Goal: Task Accomplishment & Management: Use online tool/utility

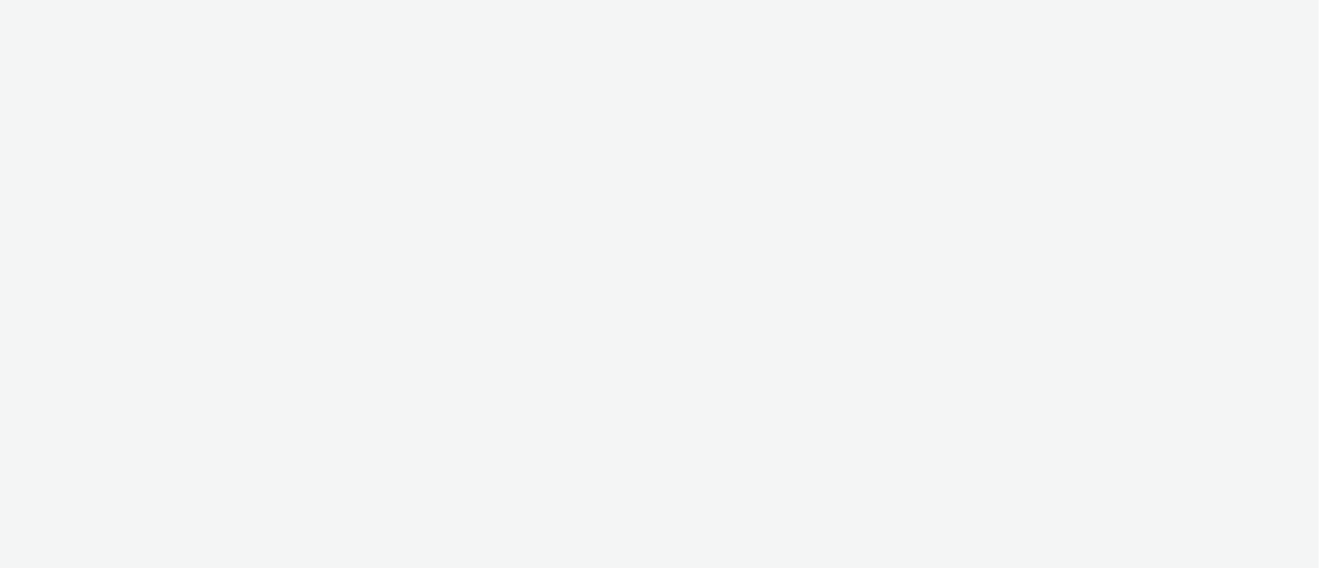
select select "9387901d-a129-43df-b0ef-f9e7dbeb676e"
select select "47d90c6b-4628-495b-b1d1-cf96ef71660b"
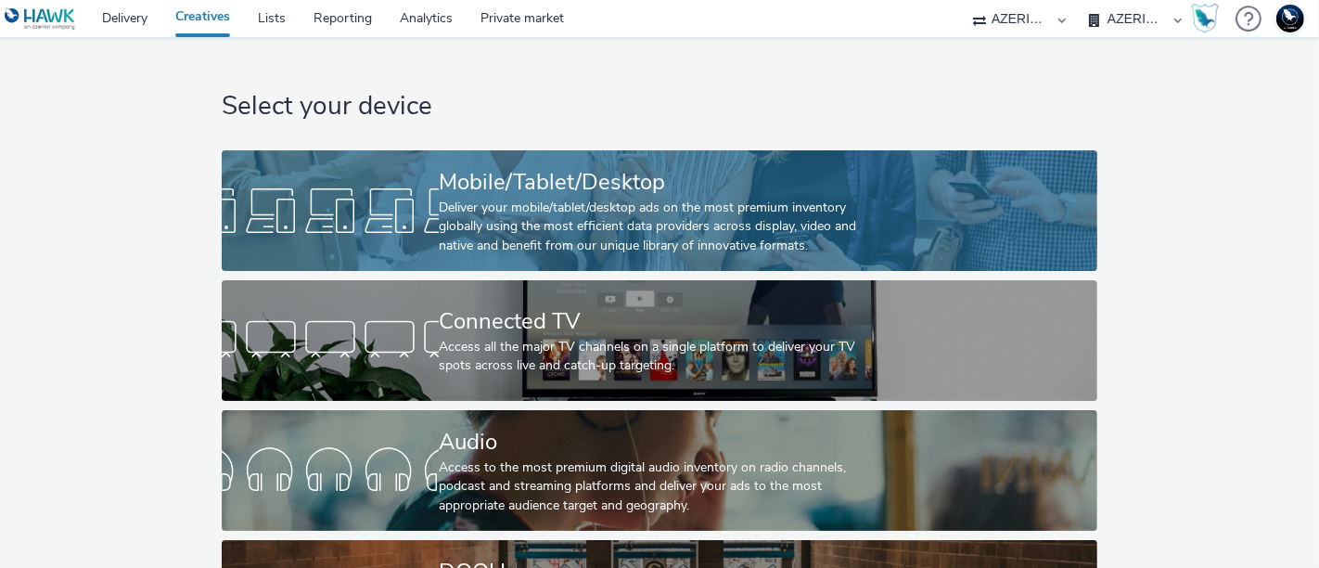
click at [452, 189] on div "Mobile/Tablet/Desktop" at bounding box center [656, 182] width 434 height 32
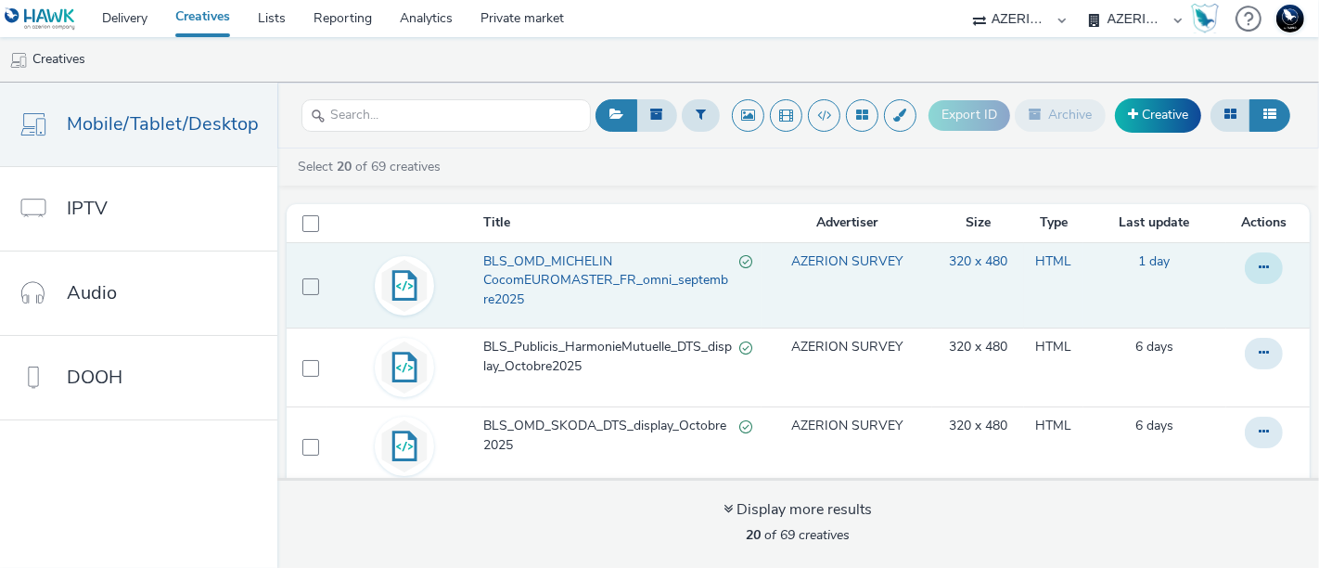
click at [1259, 268] on icon at bounding box center [1264, 267] width 10 height 13
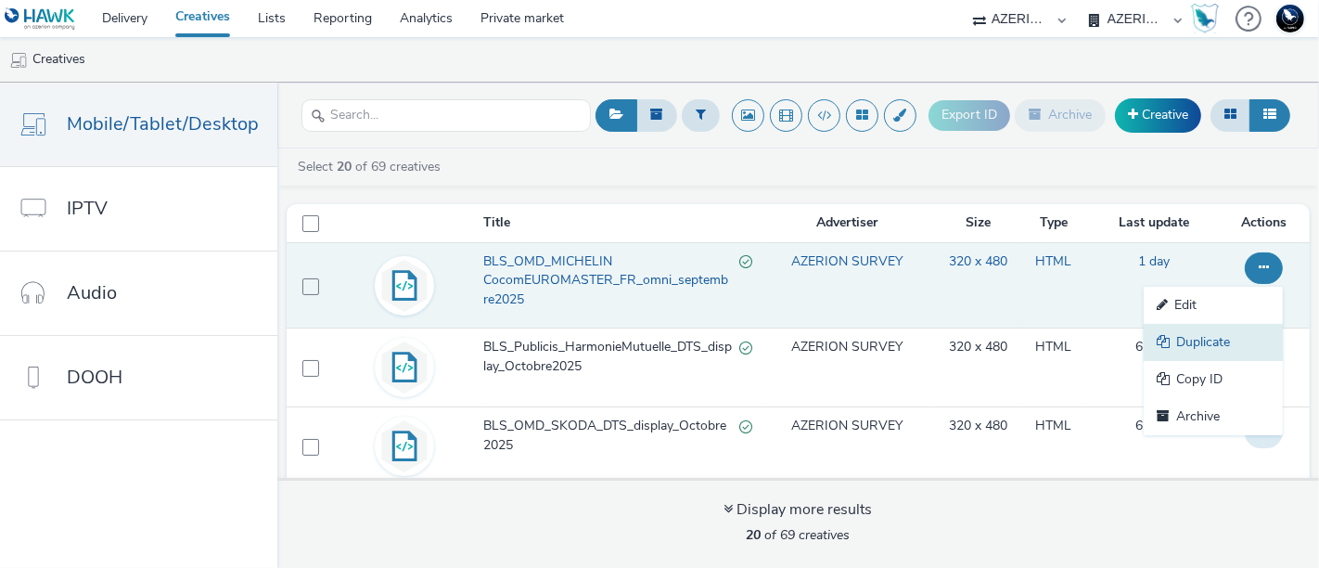
click at [1182, 338] on link "Duplicate" at bounding box center [1213, 342] width 139 height 37
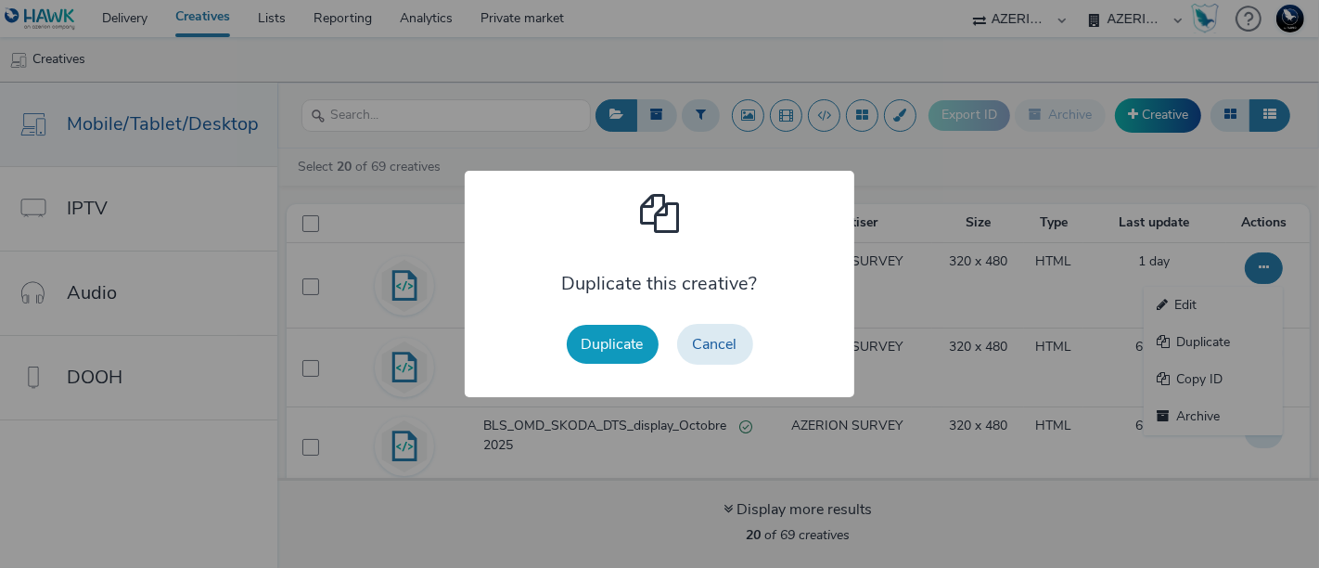
click at [590, 353] on button "Duplicate" at bounding box center [613, 344] width 92 height 39
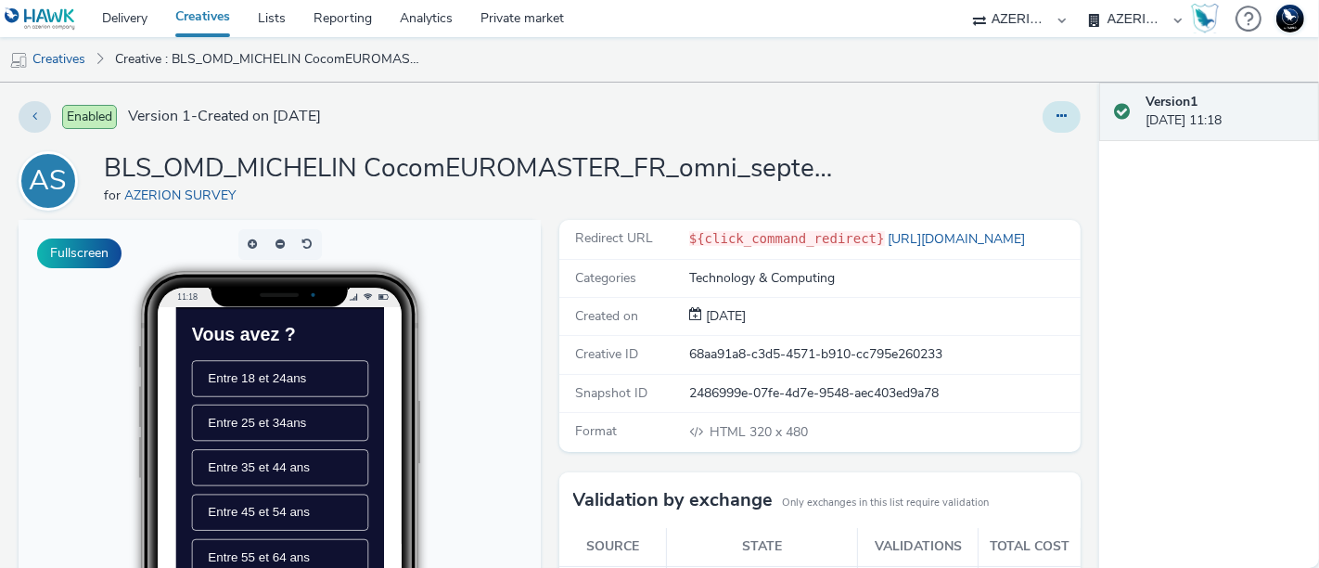
click at [1055, 115] on button at bounding box center [1062, 117] width 38 height 32
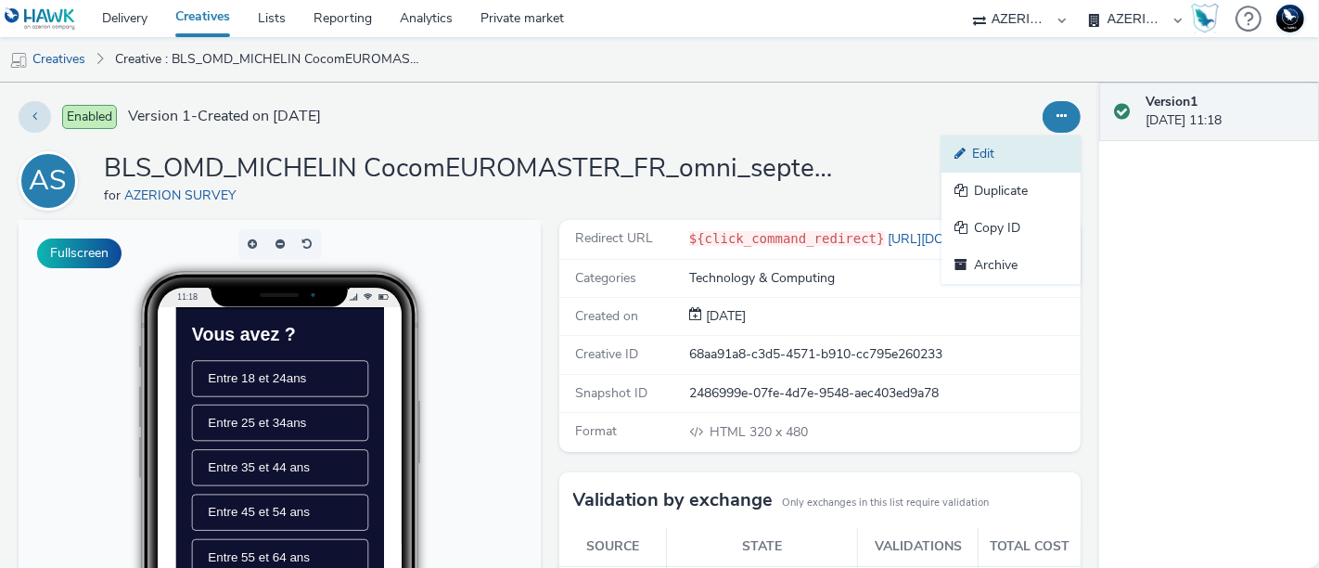
click at [981, 160] on link "Edit" at bounding box center [1010, 153] width 139 height 37
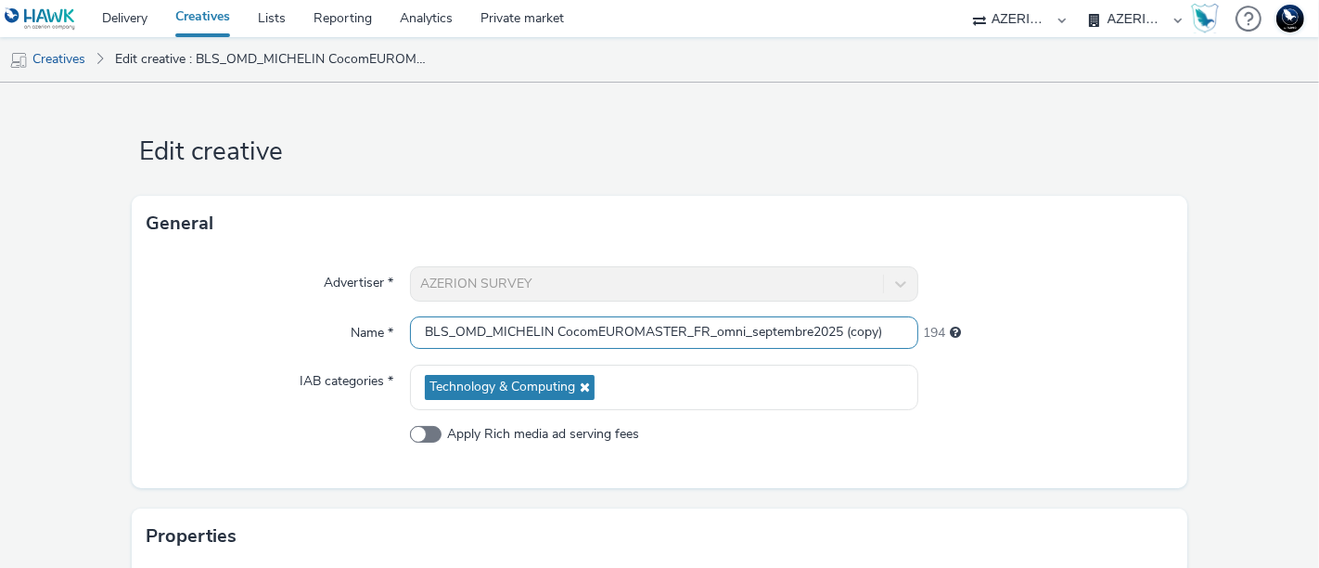
click at [480, 332] on input "BLS_OMD_MICHELIN CocomEUROMASTER_FR_omni_septembre2025 (copy)" at bounding box center [664, 332] width 508 height 32
drag, startPoint x: 562, startPoint y: 334, endPoint x: 549, endPoint y: 325, distance: 16.0
click at [549, 325] on input "BLS_Piblicis_MICHELIN CocomEUROMASTER_FR_omni_septembre2025 (copy)" at bounding box center [664, 332] width 508 height 32
drag, startPoint x: 501, startPoint y: 338, endPoint x: 681, endPoint y: 335, distance: 180.0
click at [681, 335] on input "BLS_Piblicis_MICHELIN CocomEUROMASTER_FR_omni_septembre2025 (copy)" at bounding box center [664, 332] width 508 height 32
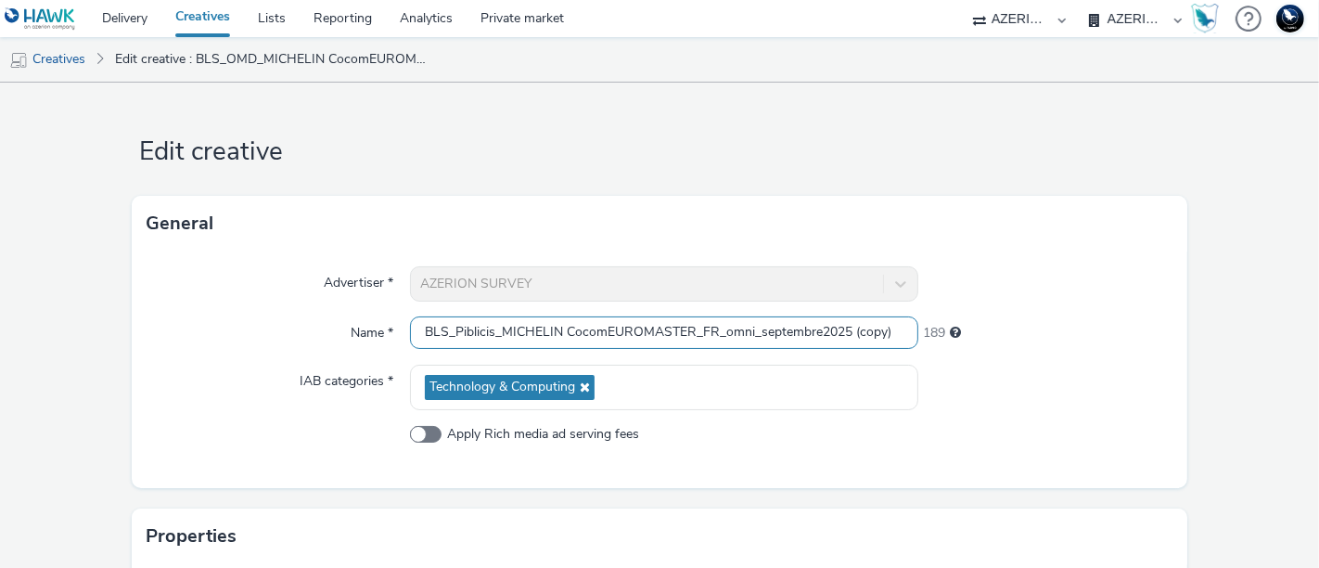
drag, startPoint x: 687, startPoint y: 335, endPoint x: 497, endPoint y: 332, distance: 190.2
click at [497, 332] on input "BLS_Piblicis_MICHELIN CocomEUROMASTER_FR_omni_septembre2025 (copy)" at bounding box center [664, 332] width 508 height 32
click at [461, 331] on input "BLS_Piblicis_BOU_FR_omni_septembre2025 (copy)" at bounding box center [664, 332] width 508 height 32
click at [525, 334] on input "BLS_Publicis_BOU_FR_omni_septembre2025 (copy)" at bounding box center [664, 332] width 508 height 32
click at [574, 332] on input "BLS_Publicis_BOUYGUES TELECOM_FR_omni_septembre2025 (copy)" at bounding box center [664, 332] width 508 height 32
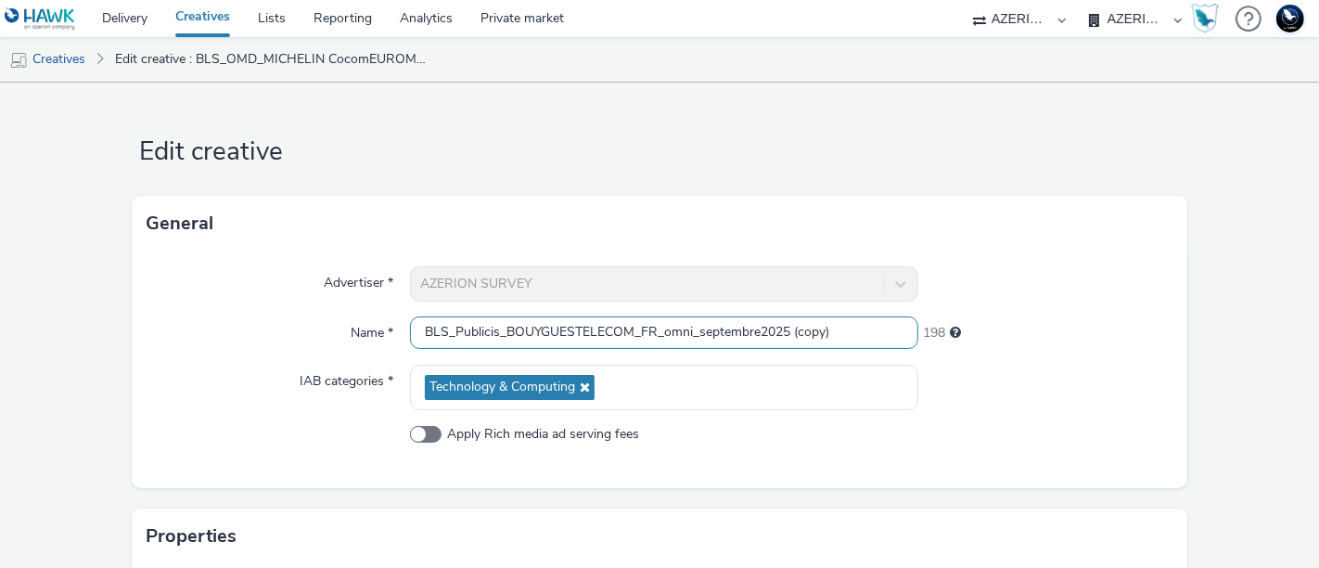
click at [628, 327] on input "BLS_Publicis_BOUYGUESTELECOM_FR_omni_septembre2025 (copy)" at bounding box center [664, 332] width 508 height 32
drag, startPoint x: 813, startPoint y: 335, endPoint x: 941, endPoint y: 348, distance: 128.7
click at [941, 348] on div "Name * BLS_Publicis_BOUYGUESTELECOM_LGJ_FR_omni_septembre2025 (copy) 194" at bounding box center [660, 332] width 1026 height 33
drag, startPoint x: 782, startPoint y: 330, endPoint x: 723, endPoint y: 329, distance: 59.4
click at [723, 329] on input "BLS_Publicis_BOUYGUESTELECOM_LGJ_FR_omni_septembre2025" at bounding box center [664, 332] width 508 height 32
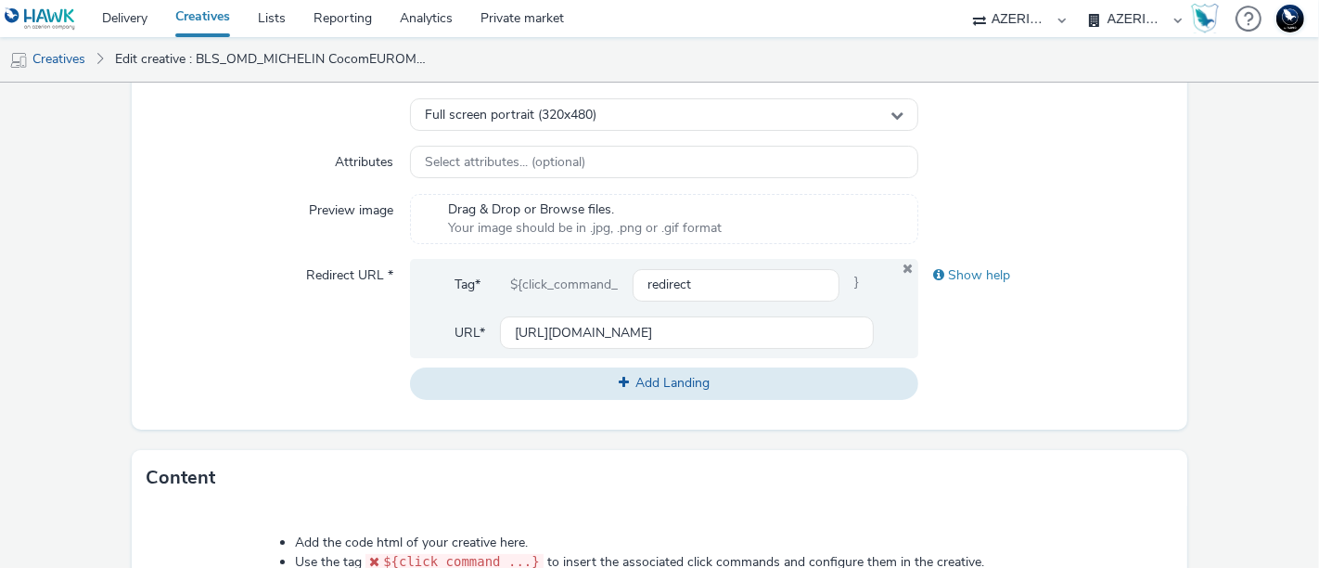
scroll to position [1081, 0]
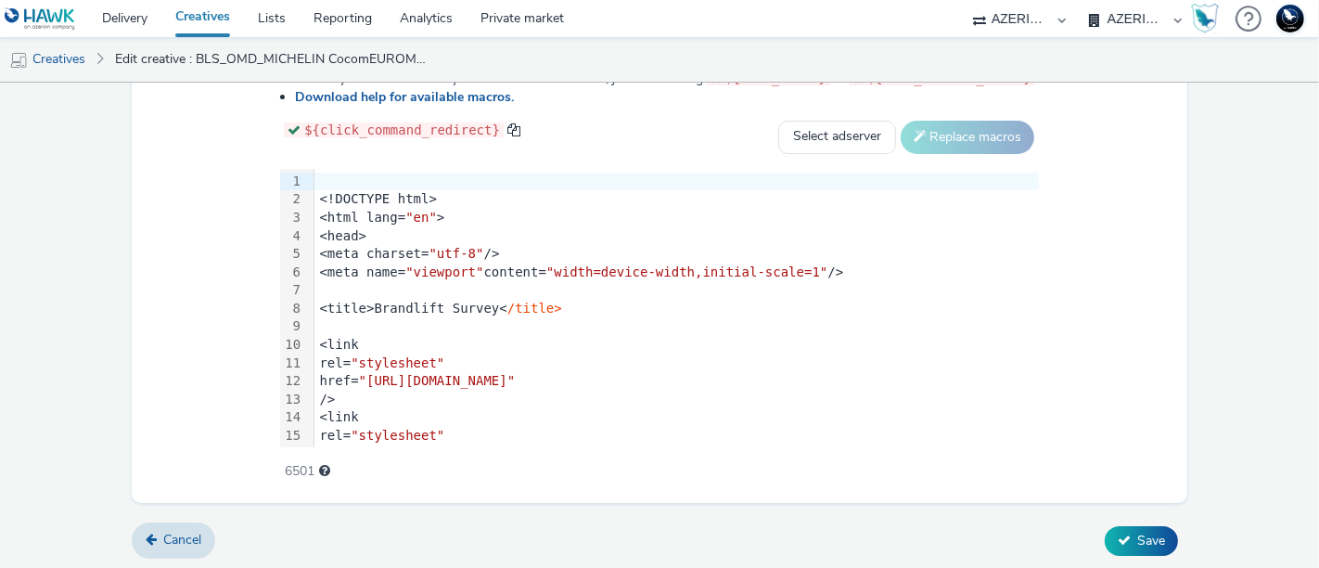
type input "BLS_Publicis_BOUYGUESTELECOM_LGJ_FR_omni_octobre2025"
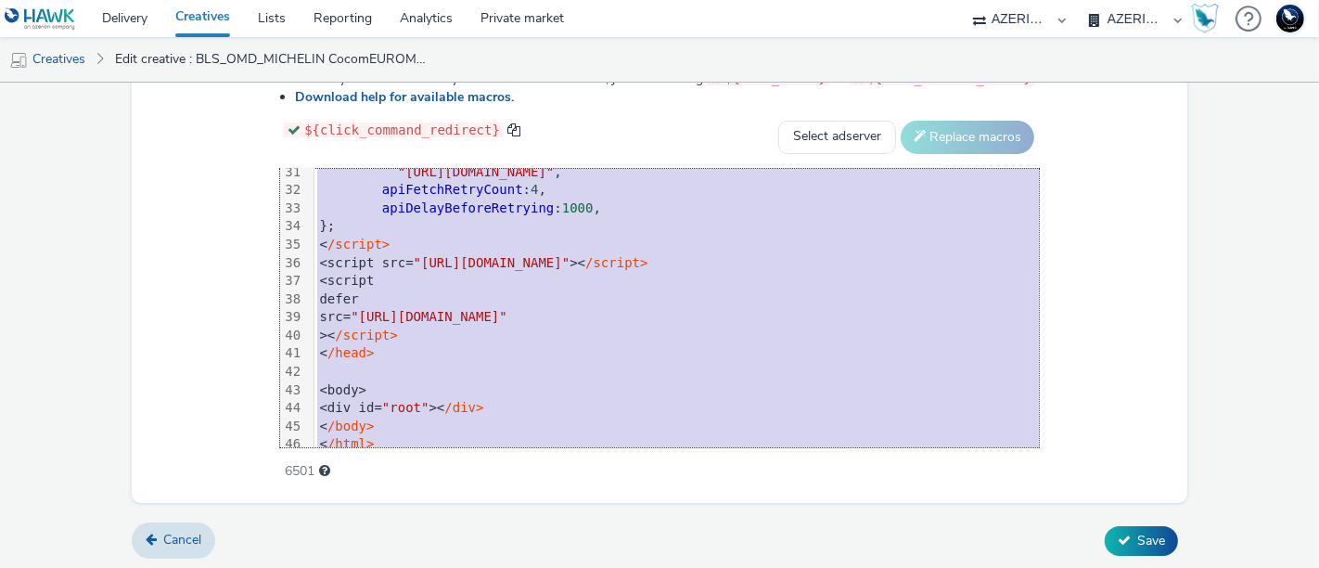
scroll to position [583, 0]
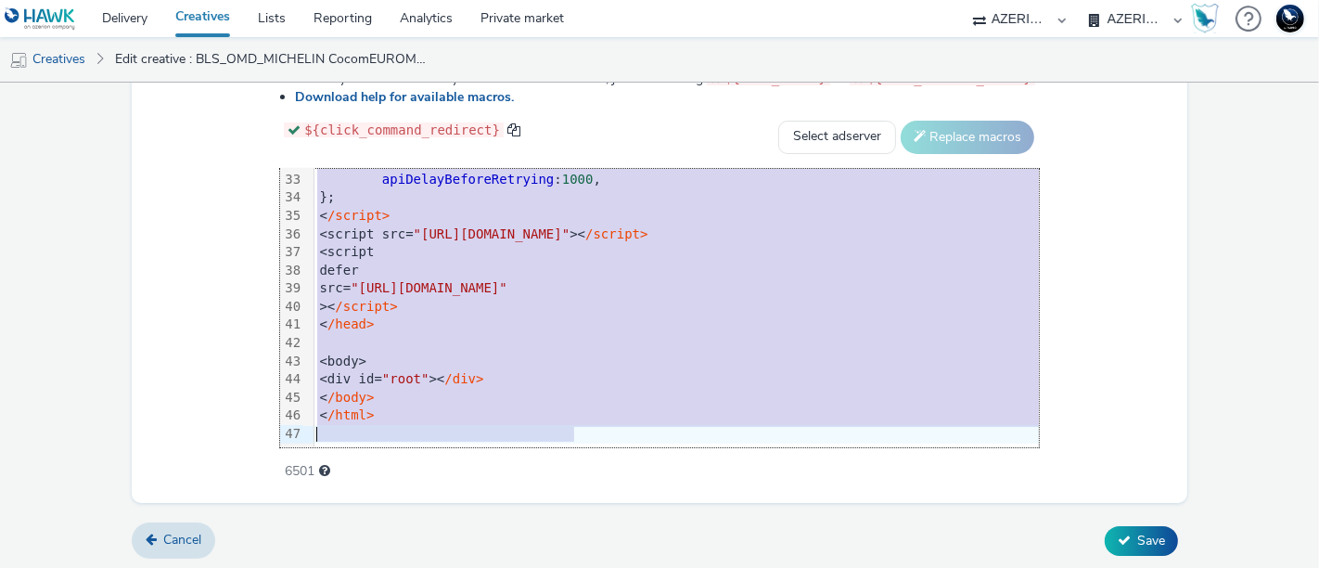
drag, startPoint x: 262, startPoint y: 197, endPoint x: 532, endPoint y: 616, distance: 499.1
click at [532, 567] on html "Delivery Creatives Lists Reporting Analytics Private market 75 Media A8 Media G…" at bounding box center [659, 284] width 1319 height 568
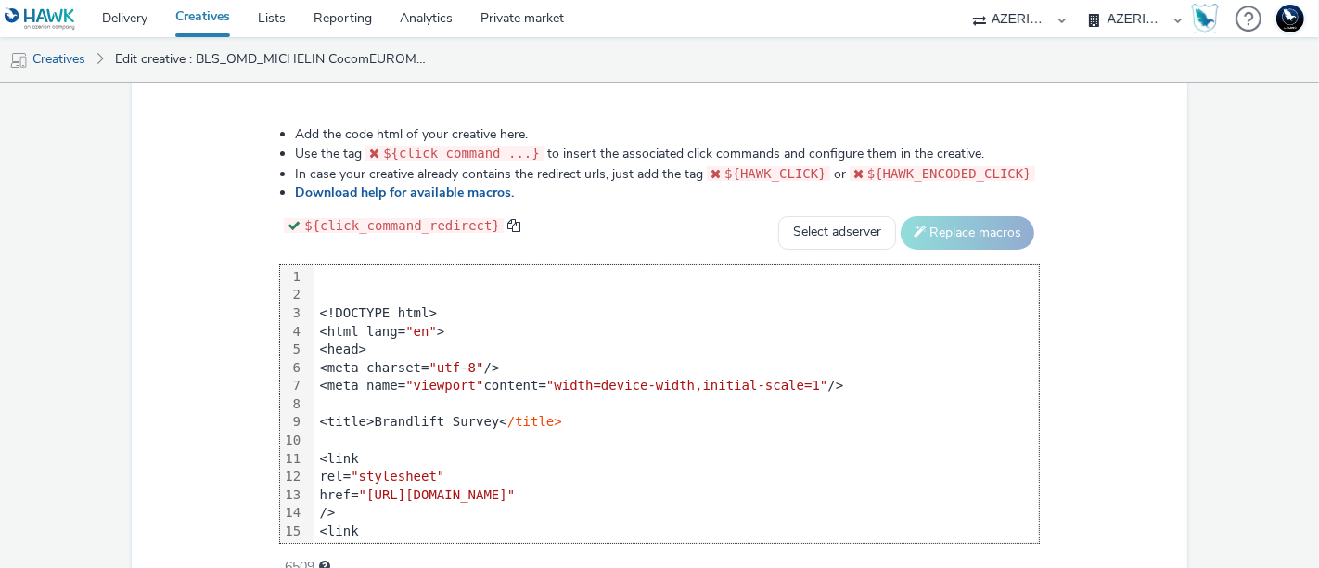
scroll to position [1081, 0]
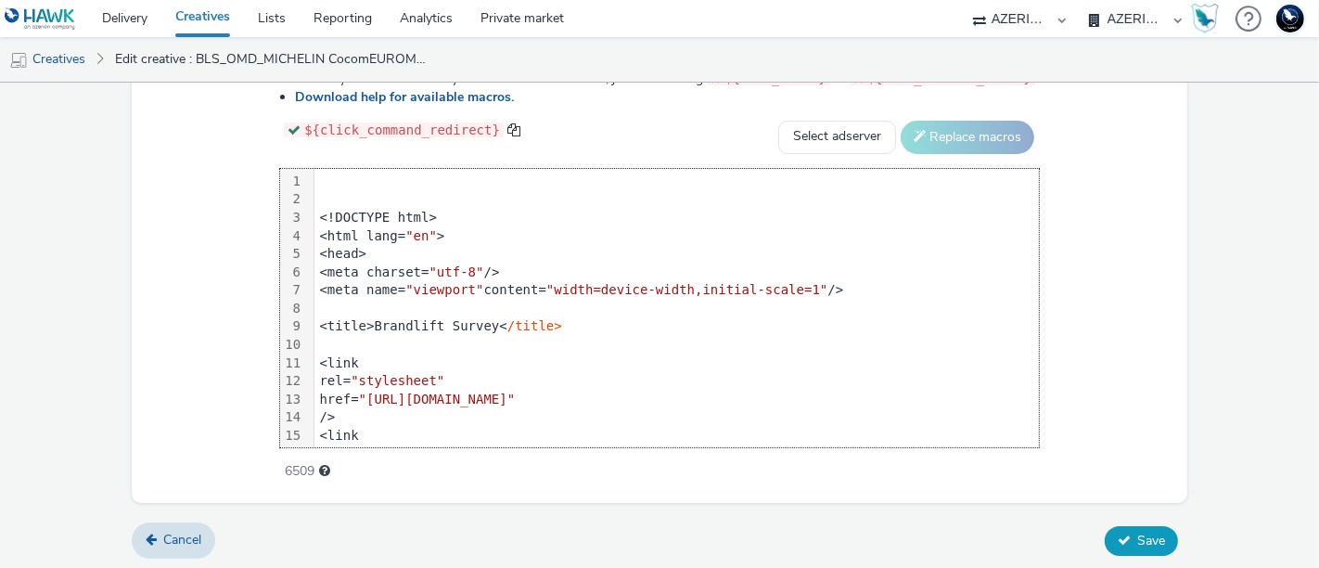
click at [1137, 541] on span "Save" at bounding box center [1151, 541] width 28 height 18
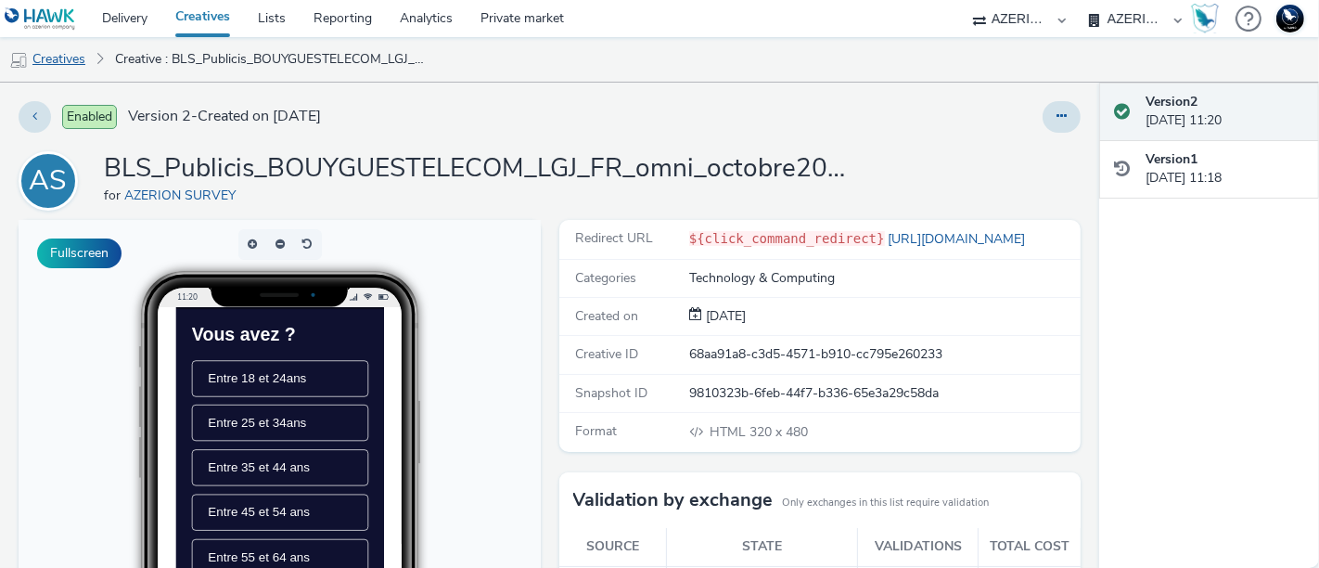
click at [66, 56] on link "Creatives" at bounding box center [47, 59] width 95 height 45
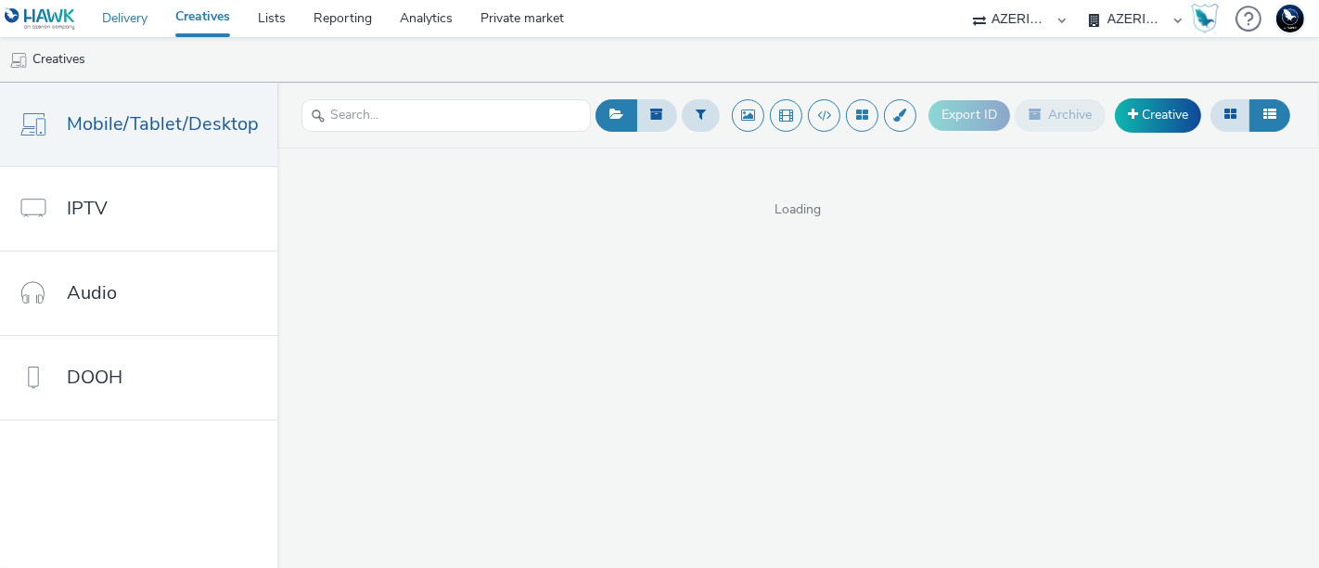
click at [145, 14] on link "Delivery" at bounding box center [124, 18] width 73 height 37
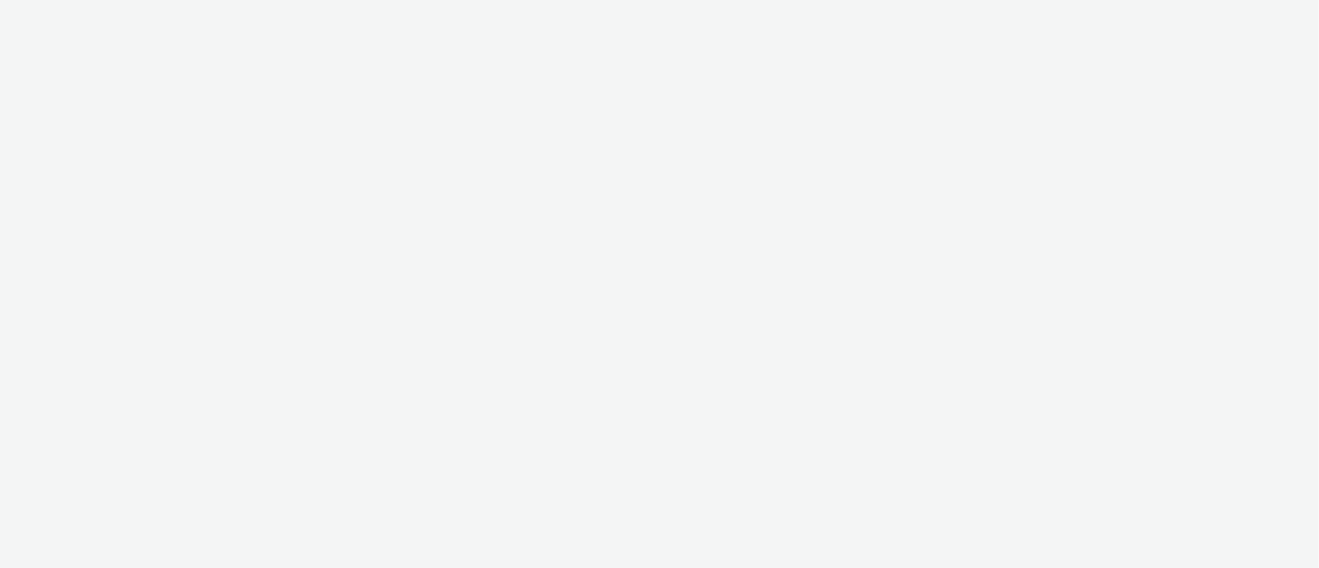
click at [98, 28] on div at bounding box center [659, 284] width 1319 height 568
select select "9387901d-a129-43df-b0ef-f9e7dbeb676e"
select select "47d90c6b-4628-495b-b1d1-cf96ef71660b"
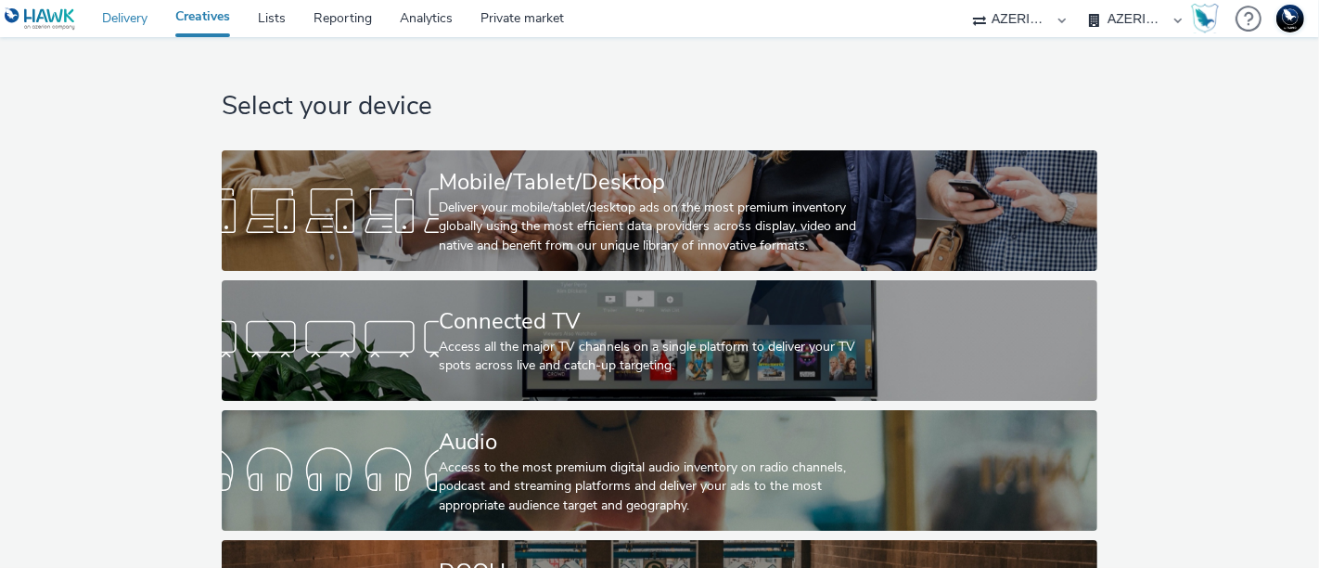
click at [137, 16] on link "Delivery" at bounding box center [124, 18] width 73 height 37
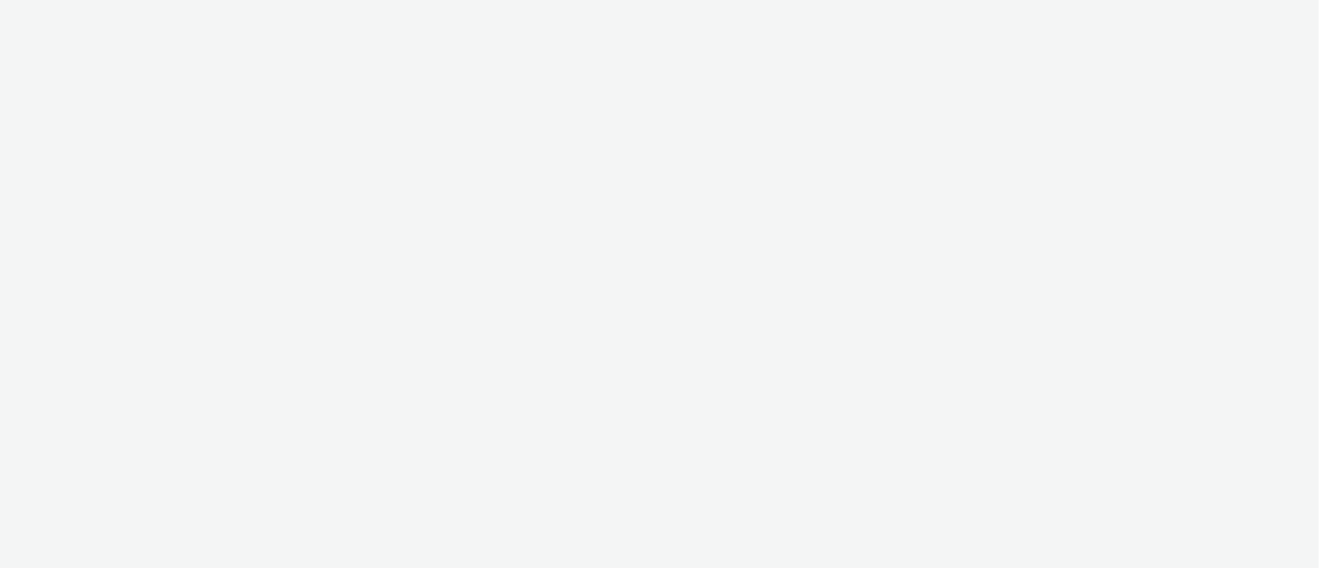
select select "ac009755-aa48-4799-8050-7a339a378eb8"
select select "79162ed7-0017-4339-93b0-3399b708648f"
